Goal: Check status: Check status

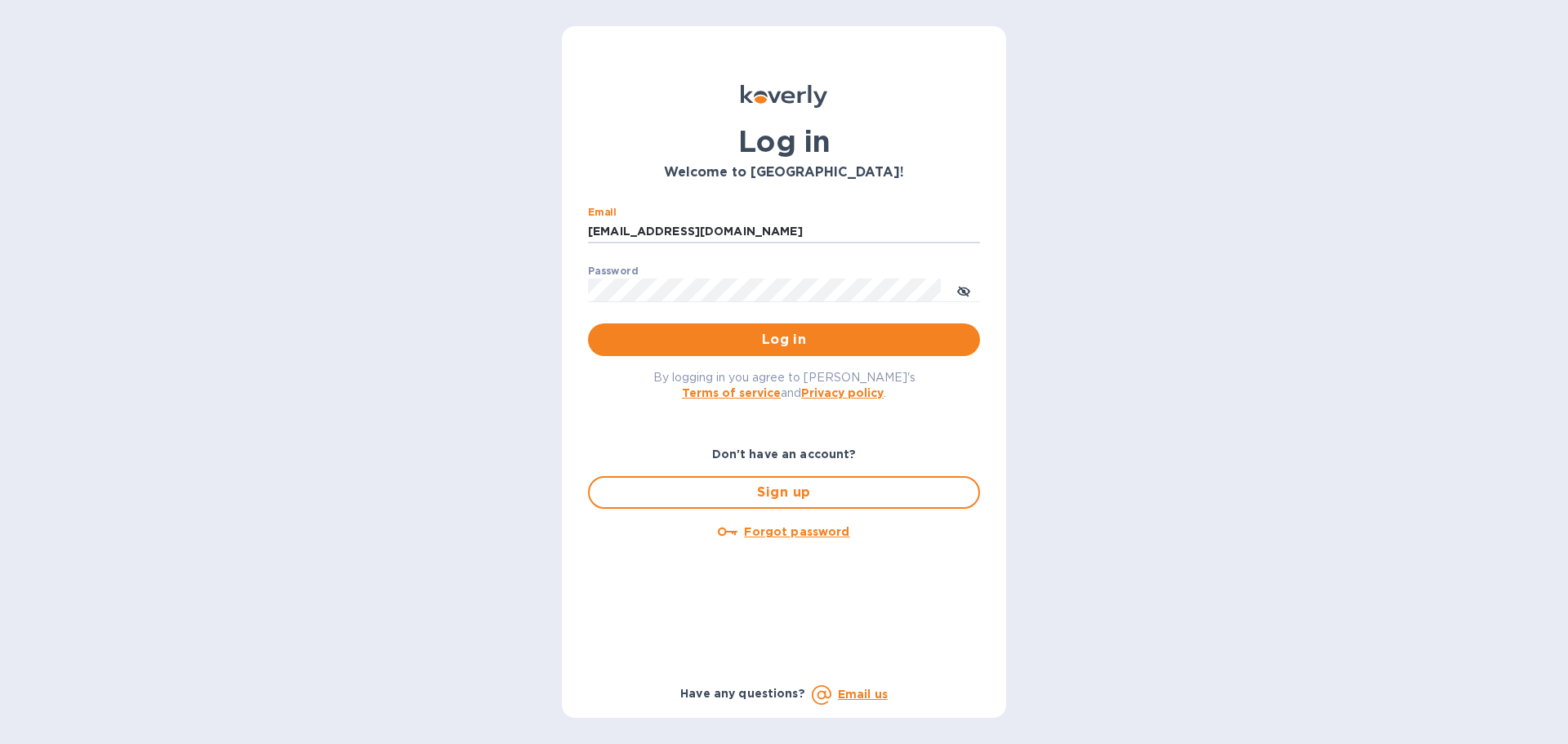
drag, startPoint x: 705, startPoint y: 237, endPoint x: 432, endPoint y: 231, distance: 273.1
click at [432, 229] on div "Log in Welcome to Koverly! Email ssinger@intlfreight.net ​ Password ​ Log in By…" at bounding box center [784, 372] width 1568 height 744
type input "ssnet"
drag, startPoint x: 626, startPoint y: 235, endPoint x: 577, endPoint y: 233, distance: 49.0
click at [577, 233] on div "Email ssnet ​ Password ​ Log in" at bounding box center [784, 282] width 418 height 176
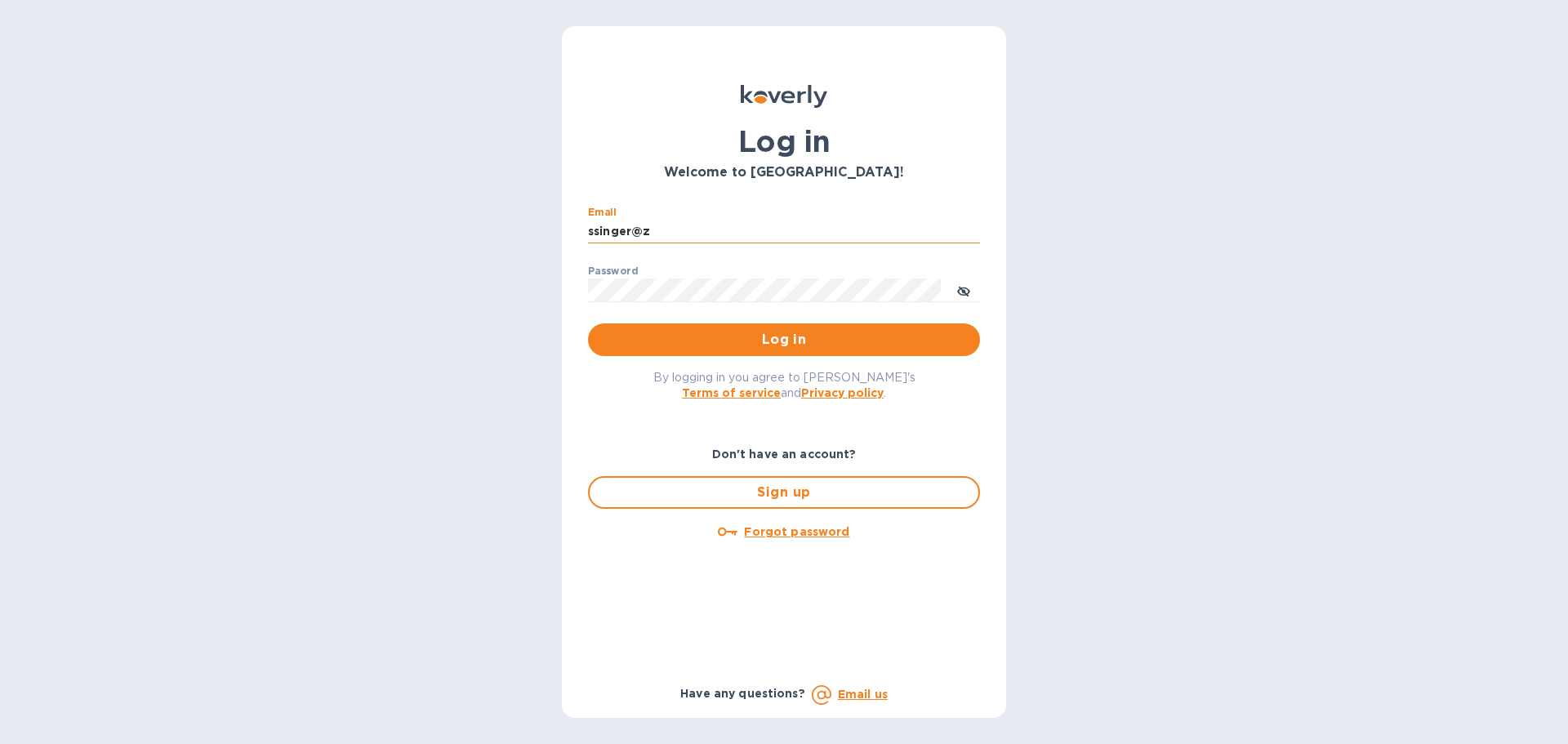
type input "ssinger@zarachlogistics.com"
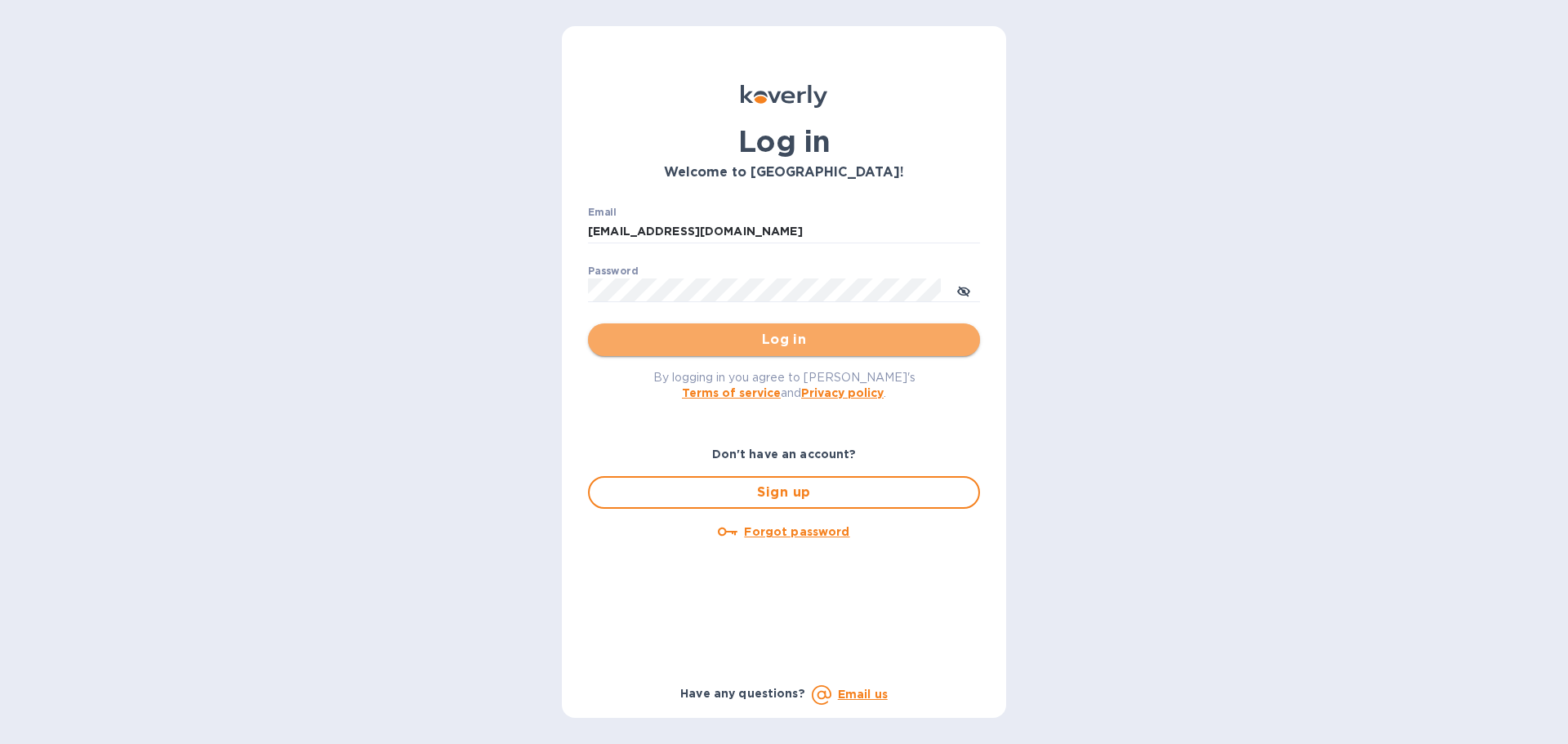
click at [702, 348] on span "Log in" at bounding box center [784, 339] width 366 height 20
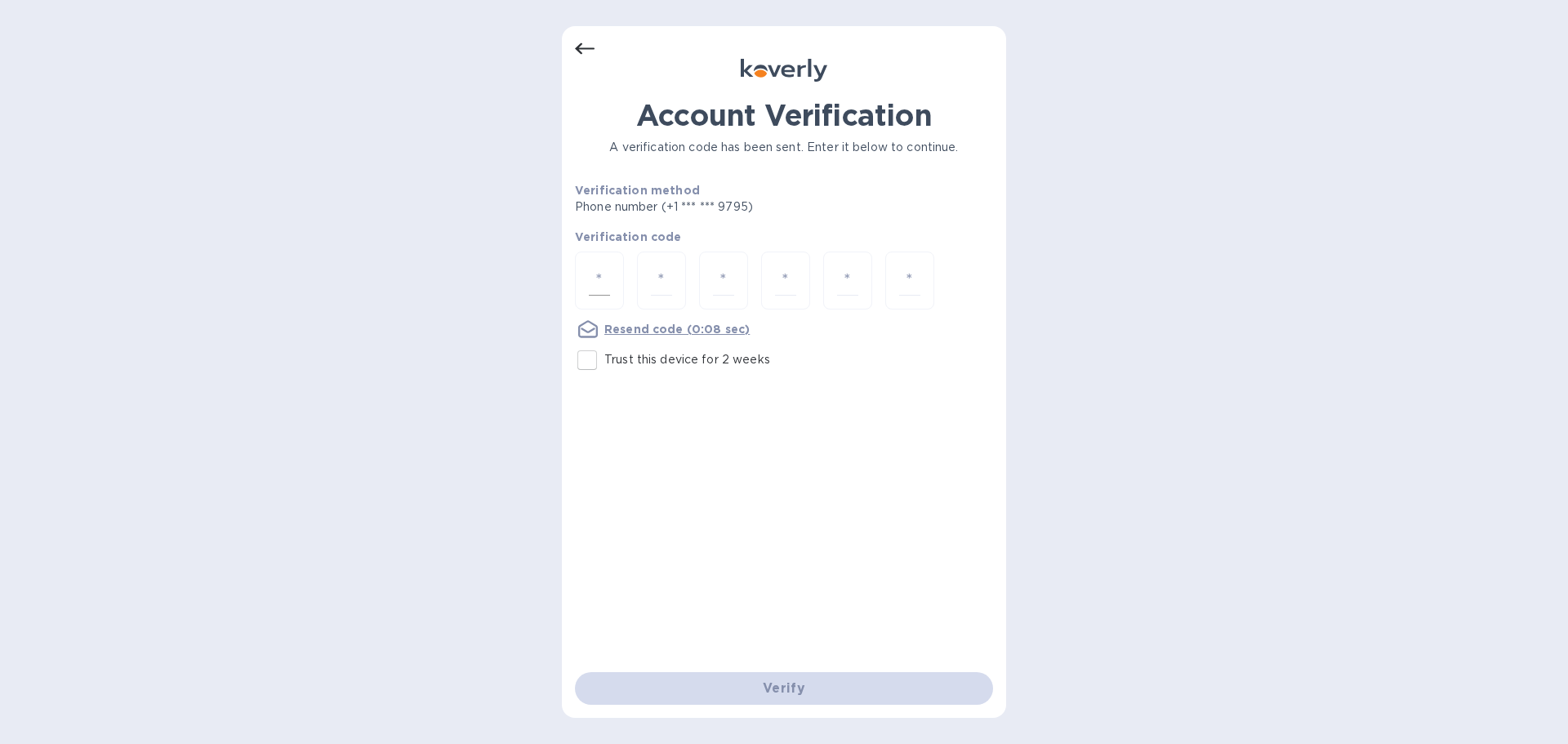
click at [599, 280] on input "number" at bounding box center [599, 280] width 21 height 30
type input "2"
type input "0"
type input "1"
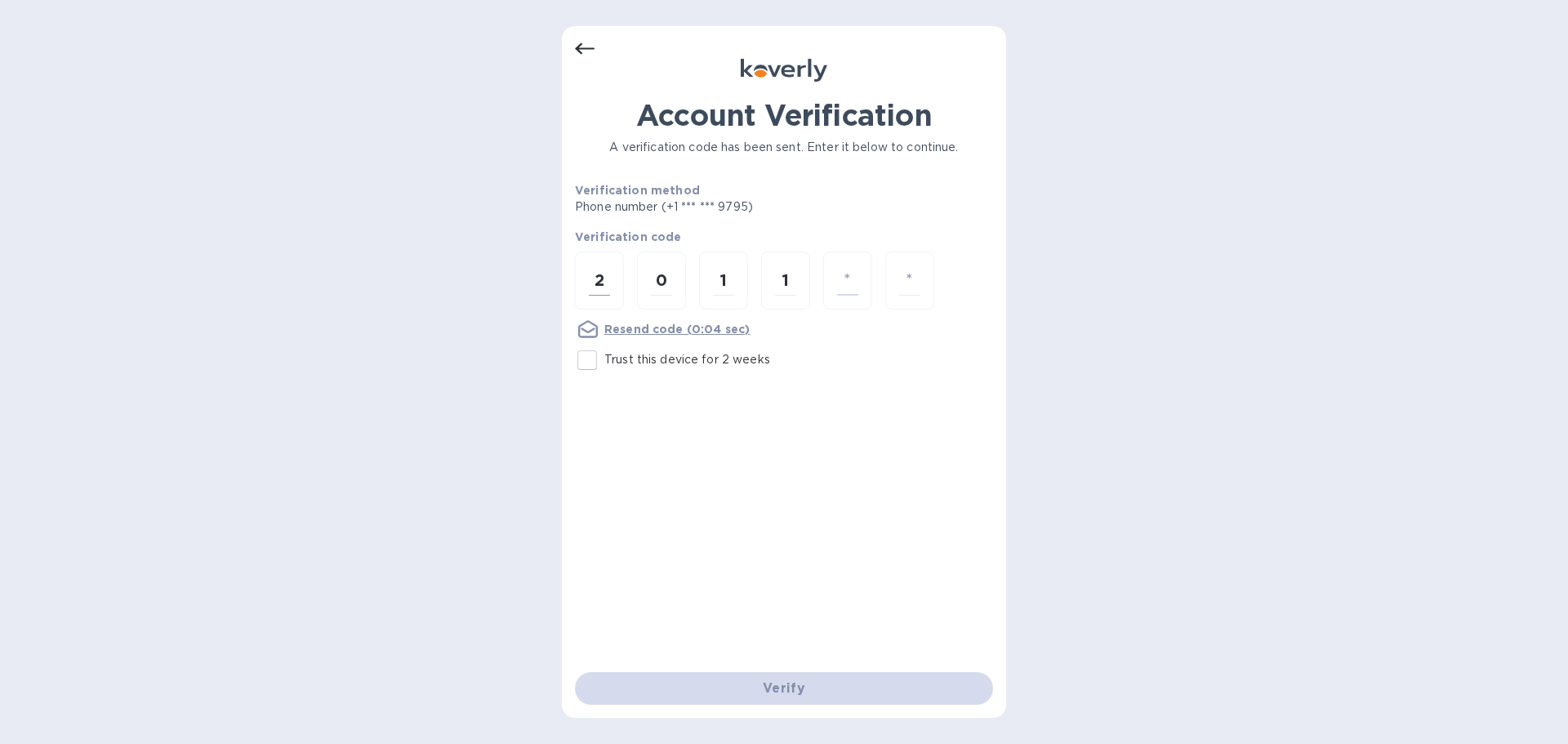
type input "0"
type input "9"
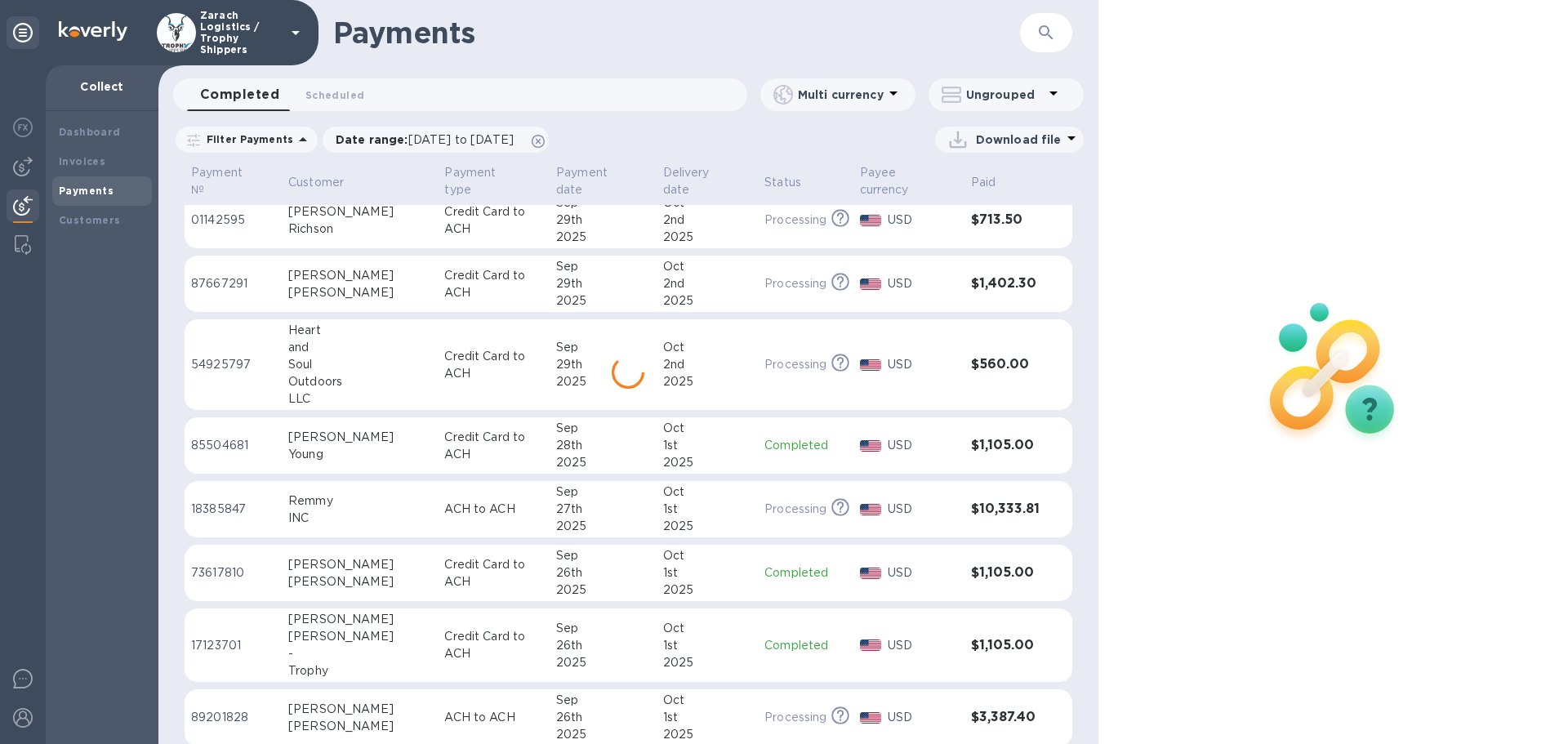
scroll to position [780, 0]
